Goal: Find specific page/section: Find specific page/section

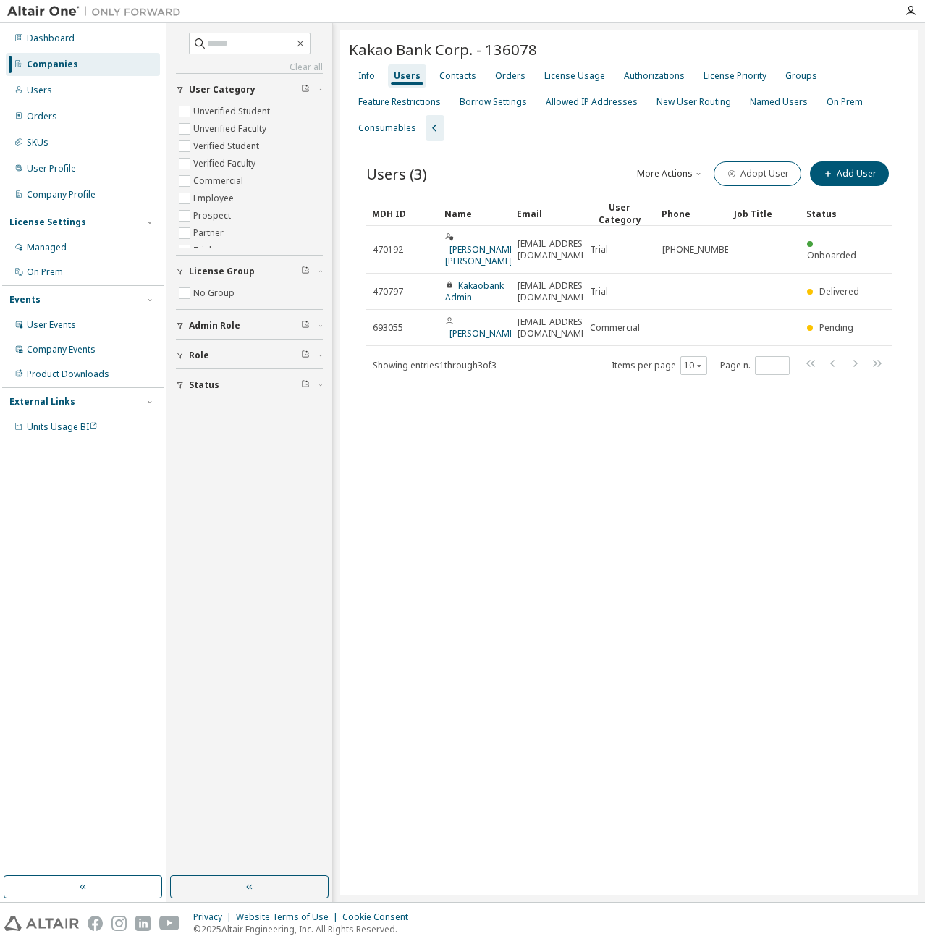
click at [617, 464] on div "Kakao Bank Corp. - 136078 Clear Load Save Save As Field Operator Value Select f…" at bounding box center [628, 462] width 577 height 864
click at [112, 47] on div "Dashboard" at bounding box center [83, 38] width 154 height 23
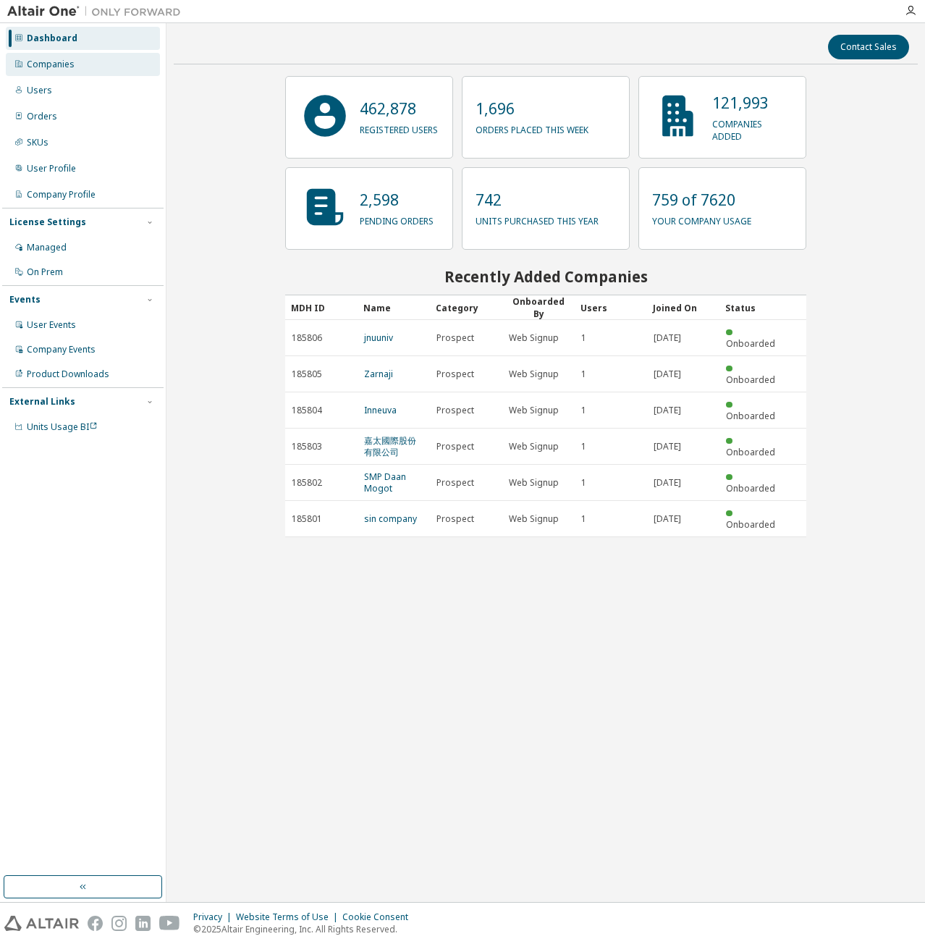
click at [106, 67] on div "Companies" at bounding box center [83, 64] width 154 height 23
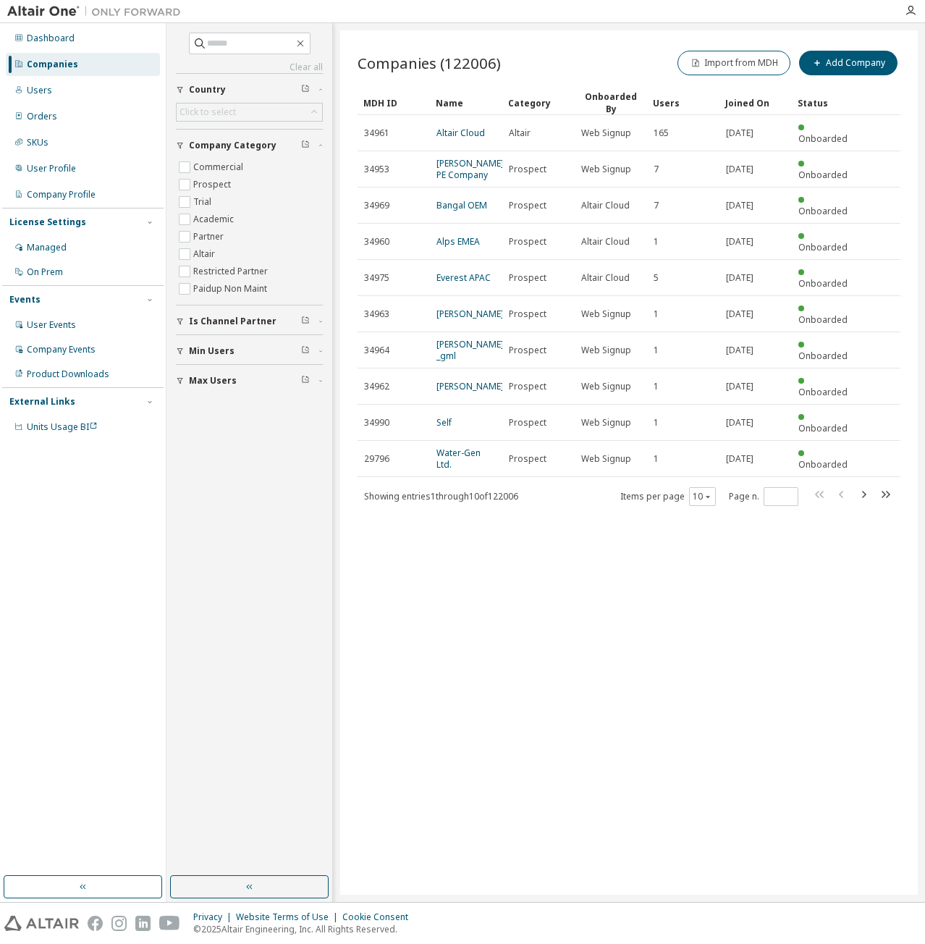
click at [632, 561] on div "Companies (122006) Import from MDH Add Company Clear Load Save Save As Field Op…" at bounding box center [628, 462] width 577 height 864
click at [748, 494] on div "Companies (122006) Import from MDH Add Company Clear Load Save Save As Field Op…" at bounding box center [628, 462] width 577 height 864
